Goal: Navigation & Orientation: Find specific page/section

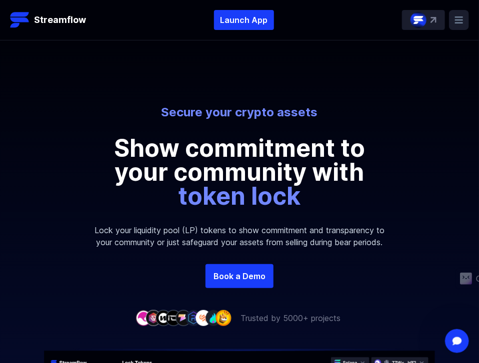
click at [430, 22] on img at bounding box center [433, 20] width 6 height 6
click at [454, 19] on rect at bounding box center [459, 20] width 20 height 20
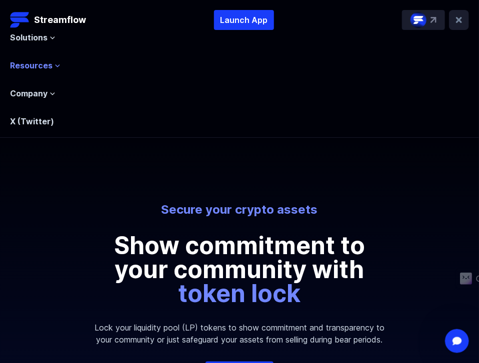
click at [48, 62] on span "Resources" at bounding box center [31, 65] width 42 height 12
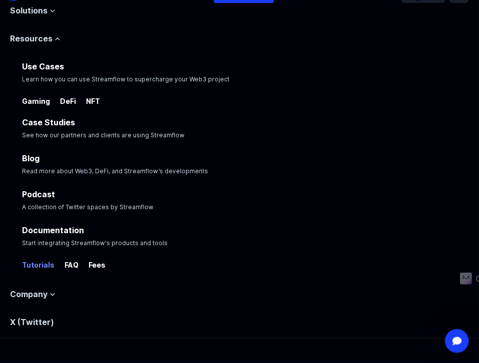
scroll to position [200, 0]
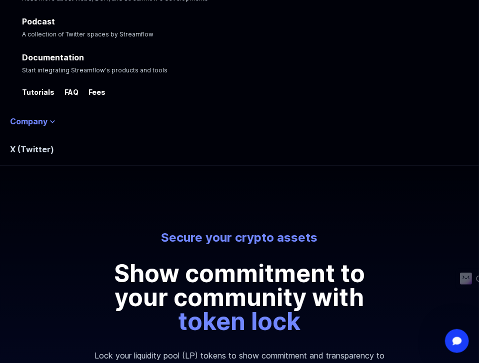
click at [33, 122] on span "Company" at bounding box center [28, 121] width 37 height 12
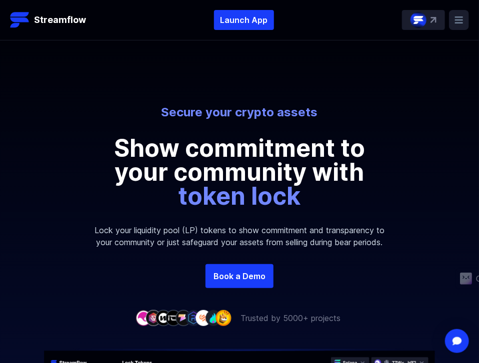
click at [464, 22] on rect at bounding box center [459, 20] width 20 height 20
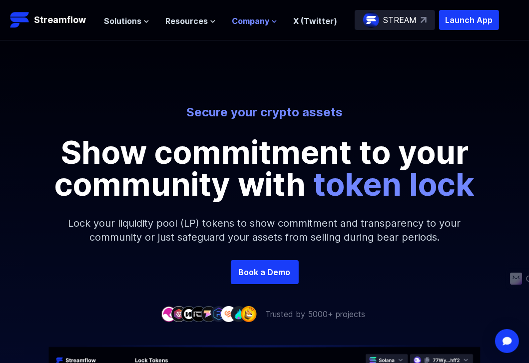
click at [242, 23] on span "Company" at bounding box center [250, 21] width 37 height 12
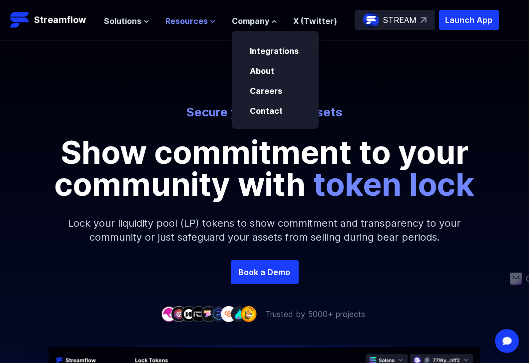
click at [199, 22] on span "Resources" at bounding box center [186, 21] width 42 height 12
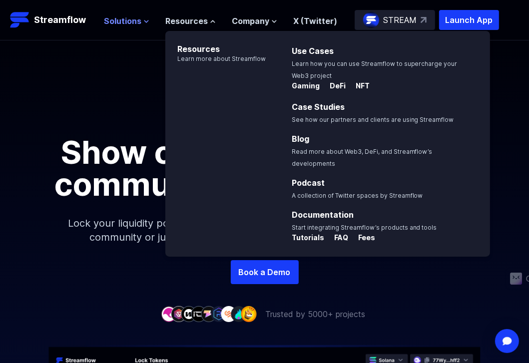
click at [133, 23] on span "Solutions" at bounding box center [122, 21] width 37 height 12
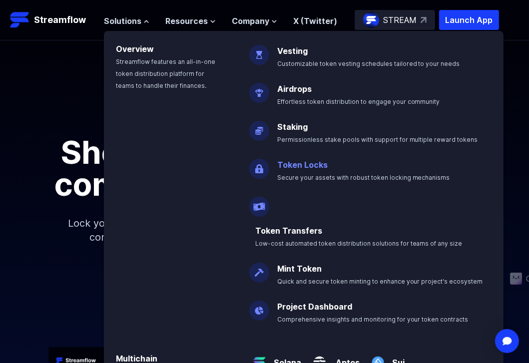
click at [283, 164] on link "Token Locks" at bounding box center [302, 165] width 50 height 10
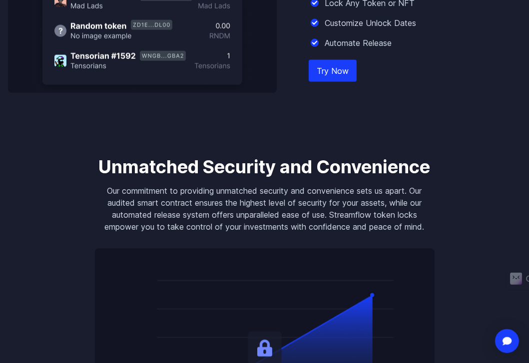
scroll to position [1050, 0]
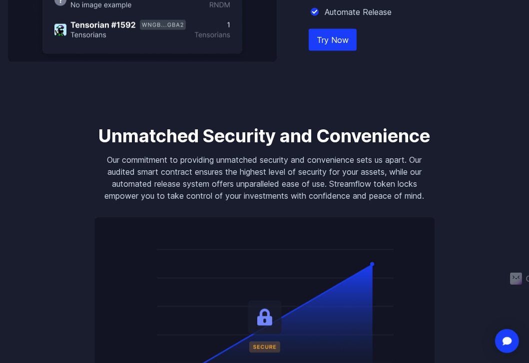
click at [340, 47] on link "Try Now" at bounding box center [333, 40] width 48 height 22
